Goal: Task Accomplishment & Management: Complete application form

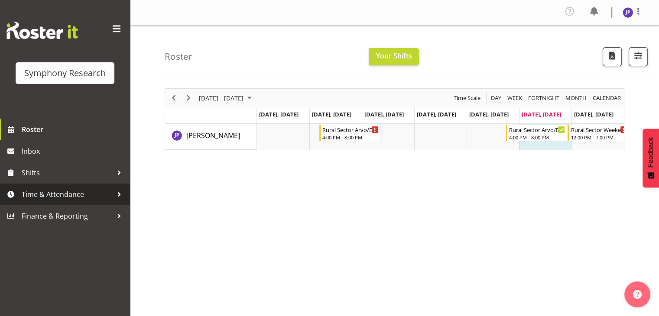
click at [117, 141] on div at bounding box center [119, 194] width 13 height 13
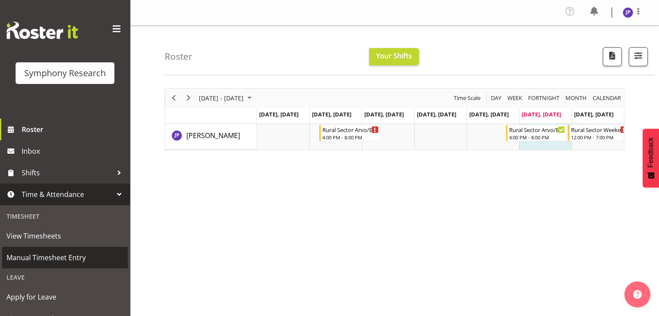
click at [80, 141] on span "Manual Timesheet Entry" at bounding box center [65, 257] width 117 height 13
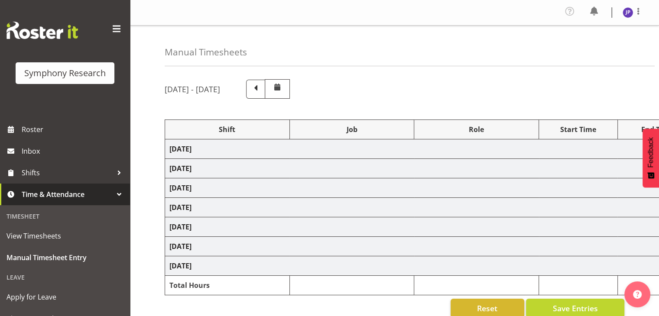
select select "81298"
select select "10587"
select select "47"
select select "81298"
select select "10587"
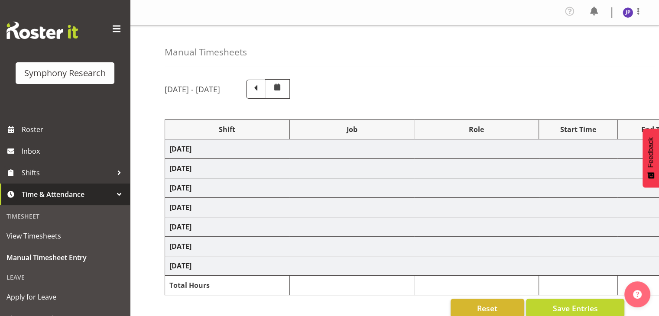
select select "47"
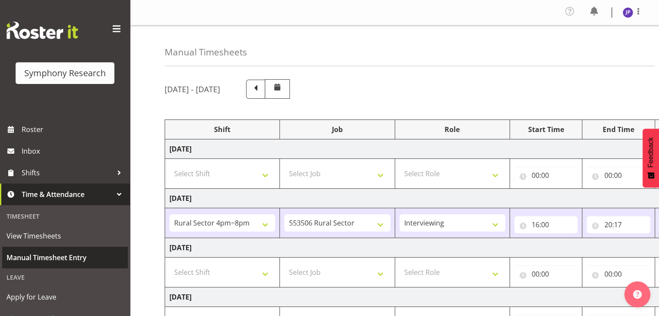
click at [75, 259] on span "Manual Timesheet Entry" at bounding box center [65, 257] width 117 height 13
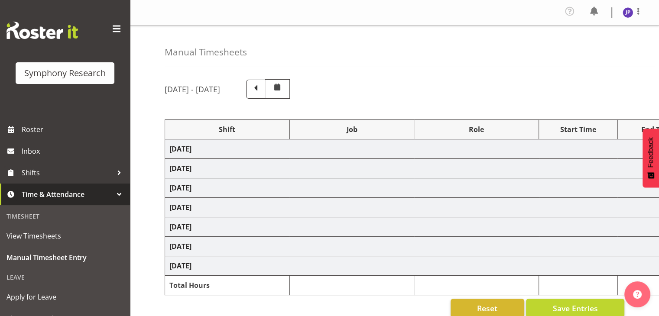
select select "81298"
select select "10587"
select select "47"
select select "81298"
select select "10587"
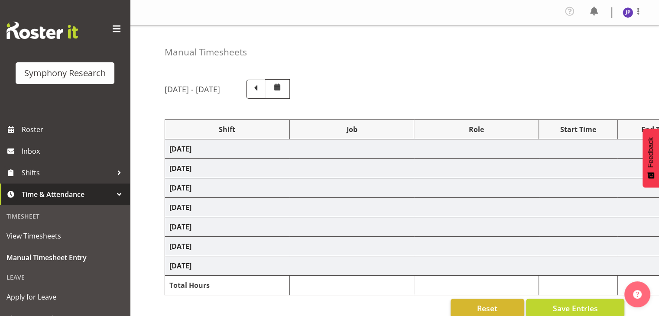
select select "47"
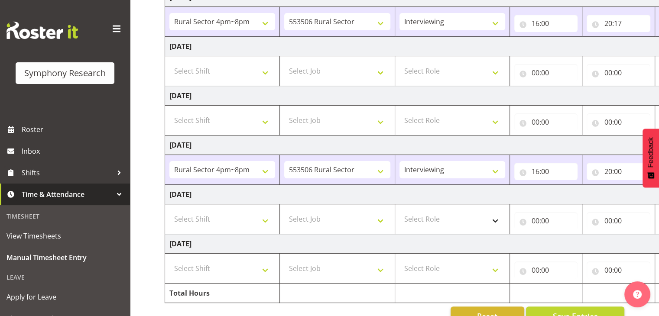
scroll to position [217, 0]
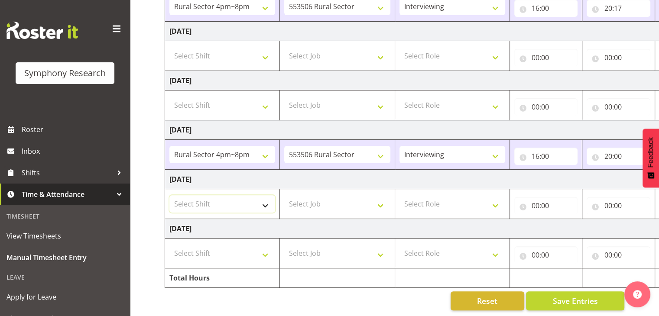
click at [267, 205] on select "Select Shift !!Weekend Residential (Roster IT Shift Label) *Business 9/10am ~ 4…" at bounding box center [222, 203] width 106 height 17
select select "81299"
click at [169, 195] on select "Select Shift !!Weekend Residential (Roster IT Shift Label) *Business 9/10am ~ 4…" at bounding box center [222, 203] width 106 height 17
click at [379, 204] on select "Select Job 550060 IF Admin 553492 World Poll Aus Wave 2 Main 2025 553493 World …" at bounding box center [337, 203] width 106 height 17
select select "10587"
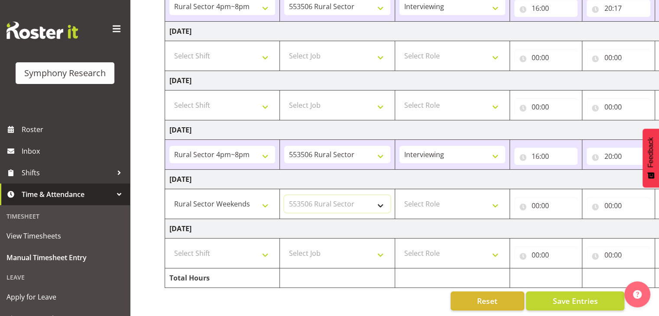
click at [284, 195] on select "Select Job 550060 IF Admin 553492 World Poll Aus Wave 2 Main 2025 553493 World …" at bounding box center [337, 203] width 106 height 17
click at [495, 205] on select "Select Role Briefing Interviewing" at bounding box center [453, 203] width 106 height 17
select select "47"
click at [400, 195] on select "Select Role Briefing Interviewing" at bounding box center [453, 203] width 106 height 17
click at [537, 204] on input "00:00" at bounding box center [546, 205] width 64 height 17
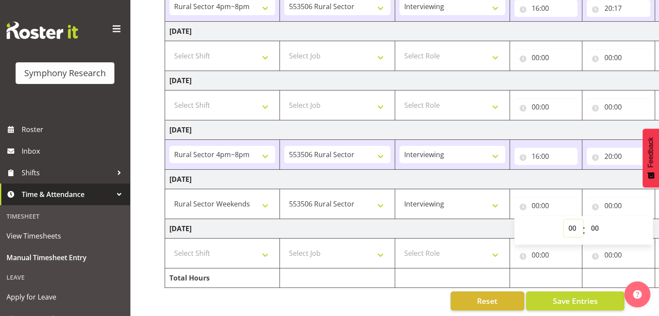
click at [573, 227] on select "00 01 02 03 04 05 06 07 08 09 10 11 12 13 14 15 16 17 18 19 20 21 22 23" at bounding box center [574, 228] width 20 height 17
select select "12"
click at [583, 220] on select "00 01 02 03 04 05 06 07 08 09 10 11 12 13 14 15 16 17 18 19 20 21 22 23" at bounding box center [574, 228] width 20 height 17
type input "12:00"
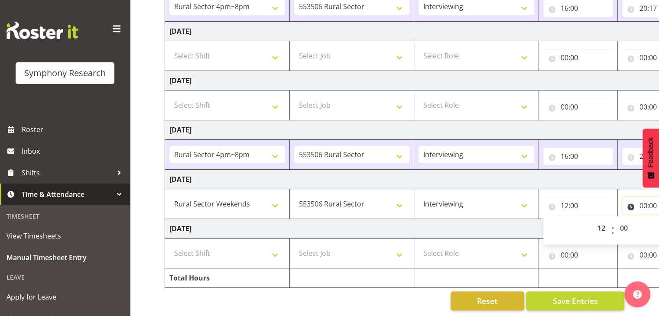
click at [649, 202] on input "00:00" at bounding box center [657, 205] width 70 height 17
click at [643, 206] on input "00:00" at bounding box center [657, 205] width 70 height 17
click at [631, 207] on input "00:00" at bounding box center [657, 205] width 70 height 17
click at [645, 202] on input "00:00" at bounding box center [657, 205] width 70 height 17
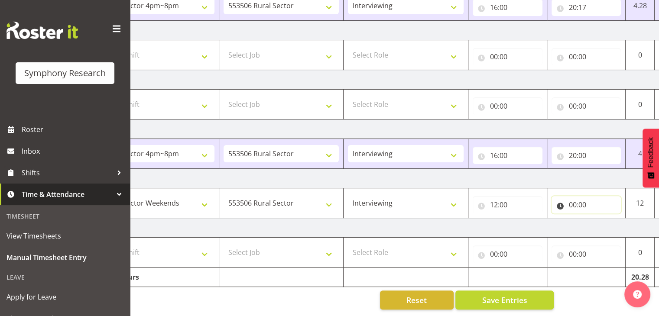
scroll to position [0, 71]
click at [577, 198] on input "00:00" at bounding box center [586, 204] width 70 height 17
click at [620, 226] on span ":" at bounding box center [620, 230] width 3 height 22
click at [620, 219] on span ":" at bounding box center [620, 230] width 3 height 22
click at [607, 221] on select "00 01 02 03 04 05 06 07 08 09 10 11 12 13 14 15 16 17 18 19 20 21 22 23" at bounding box center [611, 227] width 20 height 17
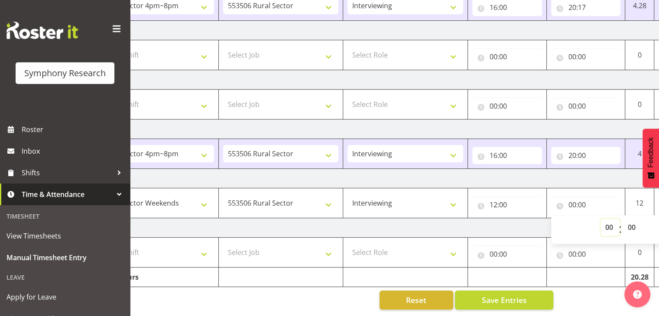
select select "16"
click at [601, 219] on select "00 01 02 03 04 05 06 07 08 09 10 11 12 13 14 15 16 17 18 19 20 21 22 23" at bounding box center [611, 227] width 20 height 17
type input "16:00"
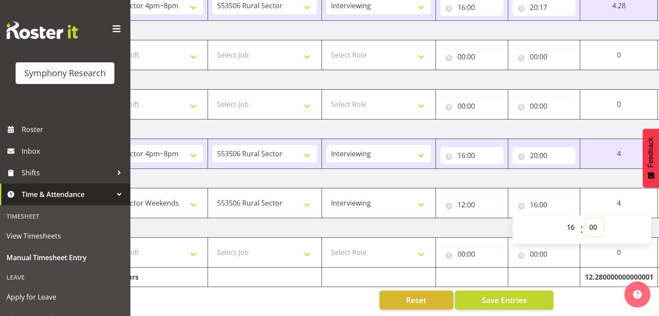
click at [595, 225] on select "00 01 02 03 04 05 06 07 08 09 10 11 12 13 14 15 16 17 18 19 20 21 22 23 24 25 2…" at bounding box center [595, 227] width 20 height 17
select select "20"
click at [585, 219] on select "00 01 02 03 04 05 06 07 08 09 10 11 12 13 14 15 16 17 18 19 20 21 22 23 24 25 2…" at bounding box center [595, 227] width 20 height 17
type input "16:20"
click at [569, 254] on input "00:00" at bounding box center [544, 254] width 63 height 17
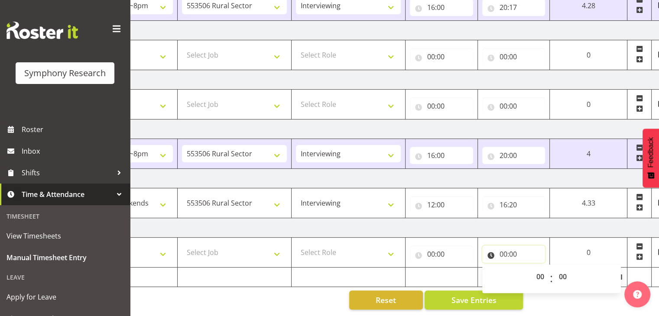
scroll to position [0, 103]
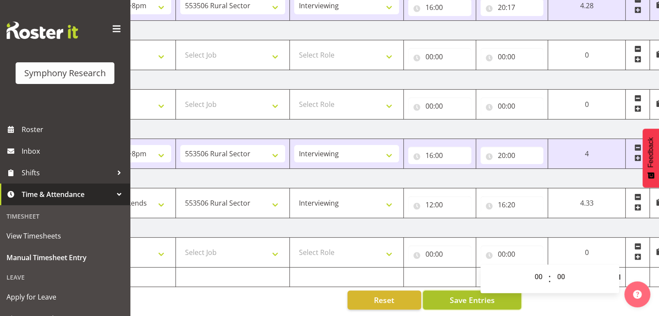
click at [467, 297] on span "Save Entries" at bounding box center [471, 300] width 45 height 11
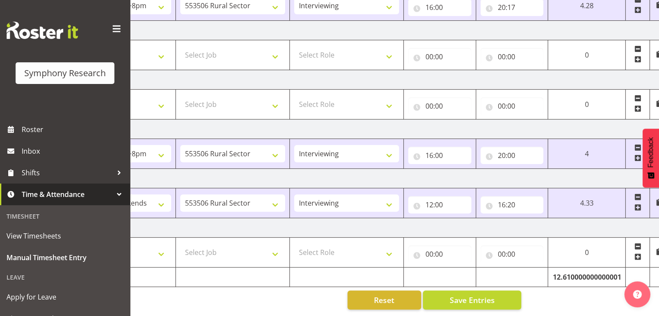
click at [638, 204] on span at bounding box center [638, 207] width 7 height 7
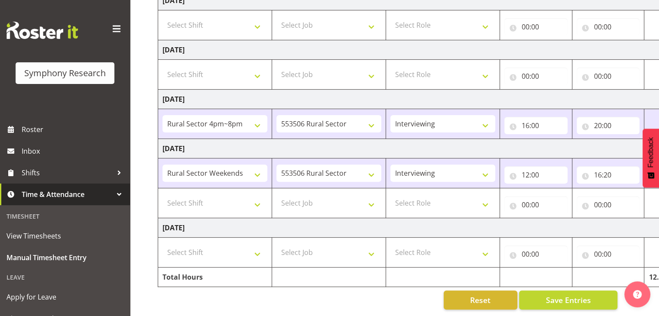
scroll to position [0, 0]
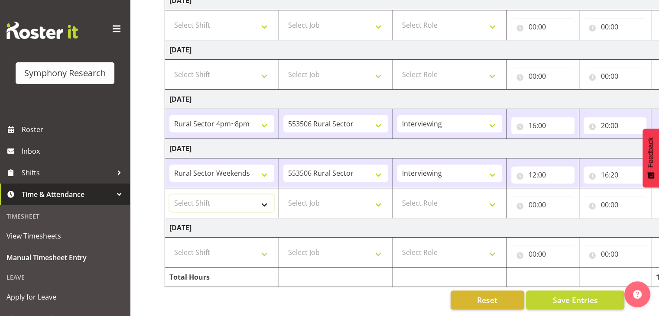
click at [263, 198] on select "Select Shift !!Weekend Residential (Roster IT Shift Label) *Business 9/10am ~ 4…" at bounding box center [221, 203] width 105 height 17
select select "81299"
click at [169, 195] on select "Select Shift !!Weekend Residential (Roster IT Shift Label) *Business 9/10am ~ 4…" at bounding box center [221, 203] width 105 height 17
click at [378, 198] on select "Select Job 550060 IF Admin 553492 World Poll Aus Wave 2 Main 2025 553493 World …" at bounding box center [335, 203] width 105 height 17
select select "10587"
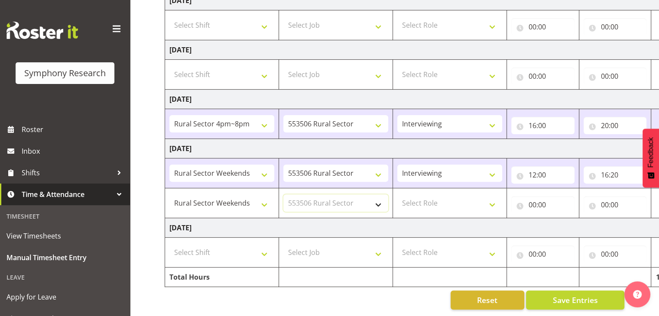
click at [283, 195] on select "Select Job 550060 IF Admin 553492 World Poll Aus Wave 2 Main 2025 553493 World …" at bounding box center [335, 203] width 105 height 17
click at [492, 198] on select "Select Role Briefing Interviewing" at bounding box center [449, 203] width 105 height 17
select select "47"
click at [397, 195] on select "Select Role Briefing Interviewing" at bounding box center [449, 203] width 105 height 17
click at [539, 197] on input "00:00" at bounding box center [542, 204] width 63 height 17
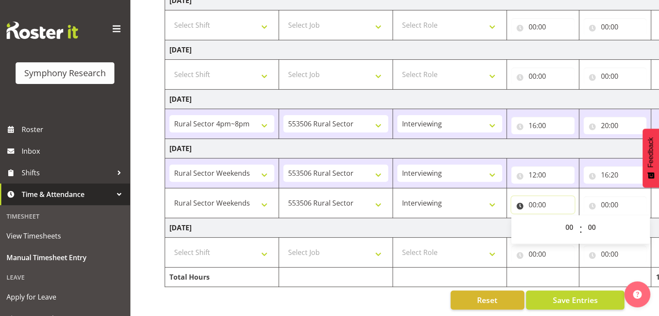
click at [539, 197] on input "00:00" at bounding box center [542, 204] width 63 height 17
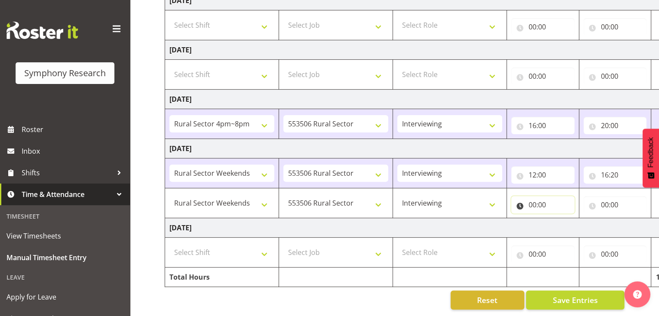
click at [539, 197] on input "00:00" at bounding box center [542, 204] width 63 height 17
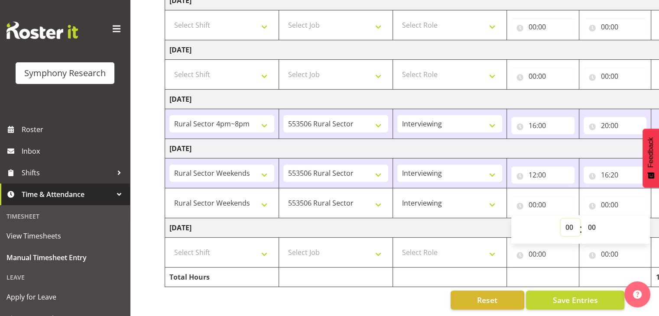
click at [566, 222] on select "00 01 02 03 04 05 06 07 08 09 10 11 12 13 14 15 16 17 18 19 20 21 22 23" at bounding box center [571, 227] width 20 height 17
select select "16"
click at [580, 219] on select "00 01 02 03 04 05 06 07 08 09 10 11 12 13 14 15 16 17 18 19 20 21 22 23" at bounding box center [571, 227] width 20 height 17
type input "16:00"
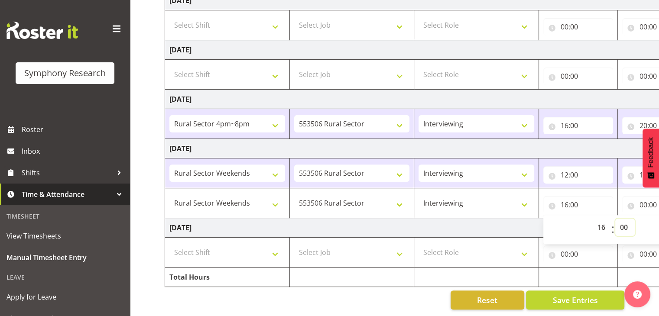
click at [627, 222] on select "00 01 02 03 04 05 06 07 08 09 10 11 12 13 14 15 16 17 18 19 20 21 22 23 24 25 2…" at bounding box center [625, 227] width 20 height 17
select select "50"
click at [615, 219] on select "00 01 02 03 04 05 06 07 08 09 10 11 12 13 14 15 16 17 18 19 20 21 22 23 24 25 2…" at bounding box center [625, 227] width 20 height 17
type input "16:50"
click at [643, 196] on input "00:00" at bounding box center [657, 204] width 70 height 17
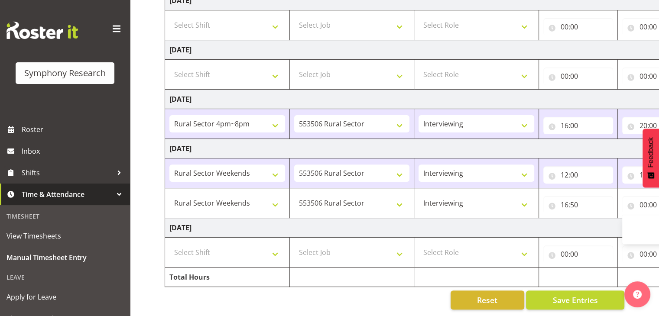
click at [392, 295] on div "Reset Save Entries" at bounding box center [395, 300] width 460 height 19
